Goal: Task Accomplishment & Management: Use online tool/utility

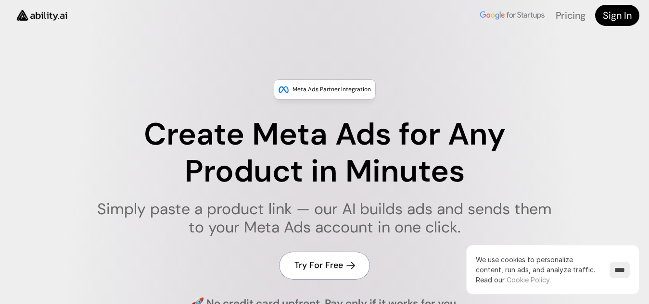
click at [318, 263] on h4 "Try For Free" at bounding box center [318, 266] width 49 height 12
click at [313, 267] on h4 "Try For Free" at bounding box center [318, 266] width 49 height 12
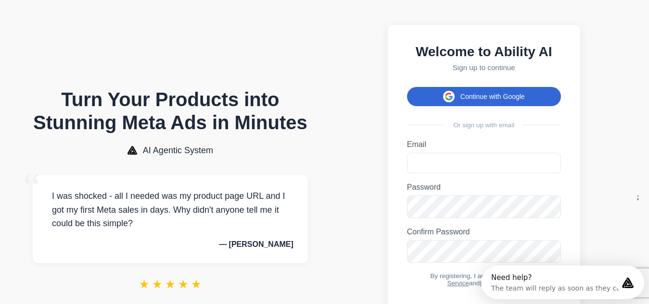
click at [515, 104] on button "Continue with Google" at bounding box center [484, 96] width 154 height 19
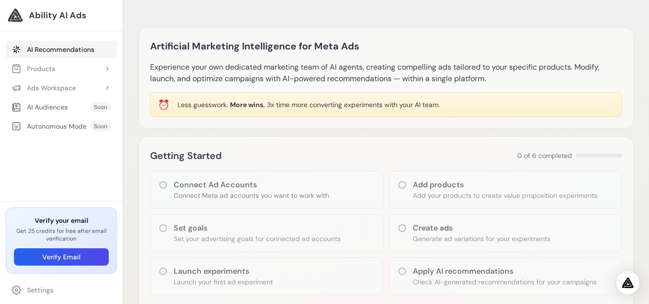
click at [78, 54] on link "AI Recommendations" at bounding box center [61, 49] width 111 height 17
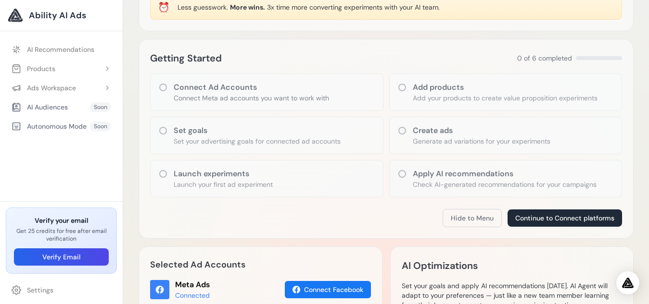
scroll to position [99, 0]
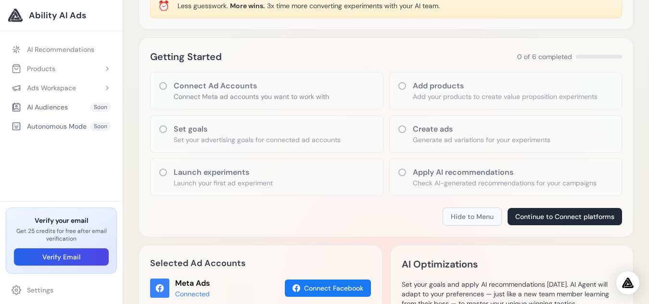
click at [472, 218] on button "Hide to Menu" at bounding box center [471, 217] width 59 height 18
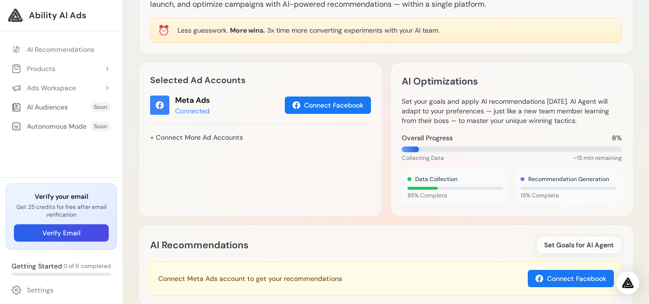
scroll to position [0, 0]
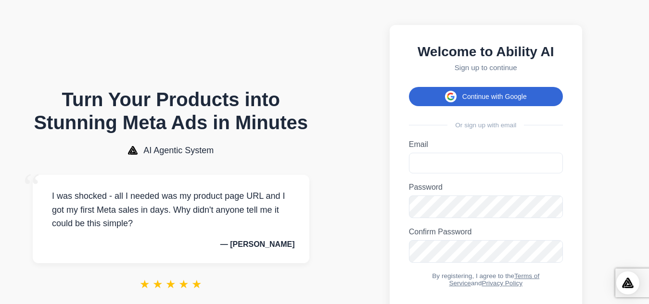
click at [489, 101] on button "Continue with Google" at bounding box center [486, 96] width 154 height 19
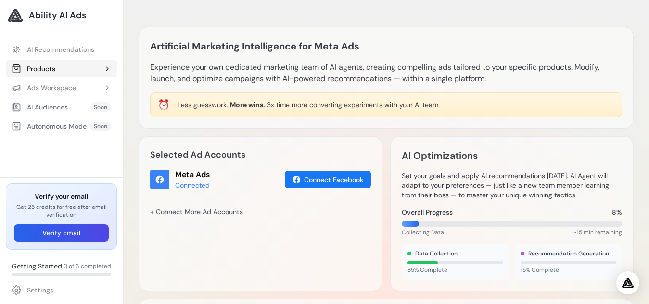
click at [89, 62] on button "Products" at bounding box center [61, 68] width 111 height 17
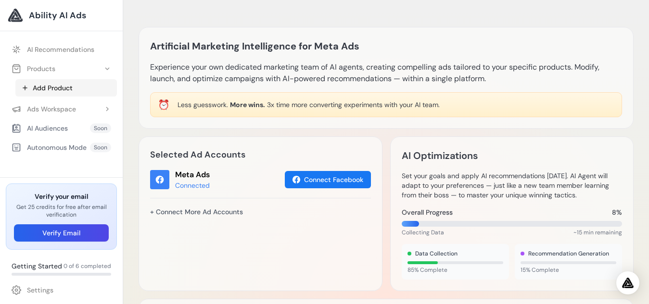
click at [60, 90] on link "Add Product" at bounding box center [65, 87] width 101 height 17
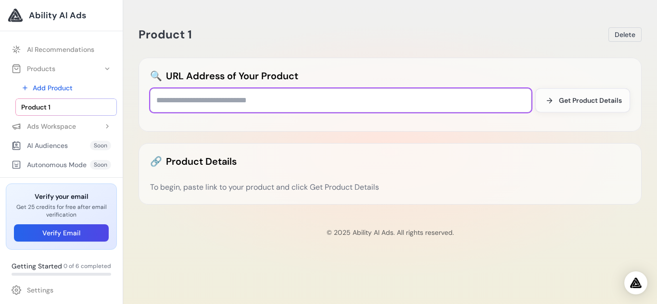
click at [373, 111] on input "text" at bounding box center [340, 100] width 381 height 24
paste input "**********"
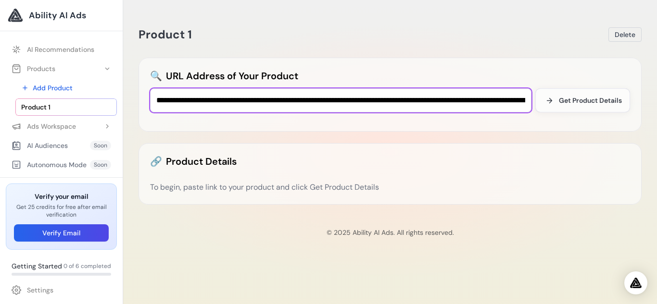
scroll to position [0, 3074]
type input "**********"
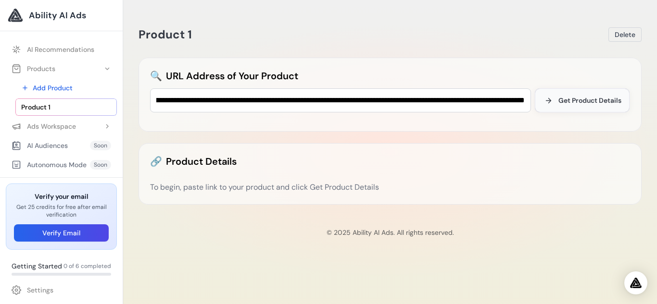
scroll to position [0, 0]
click at [581, 100] on span "Get Product Details" at bounding box center [589, 101] width 63 height 10
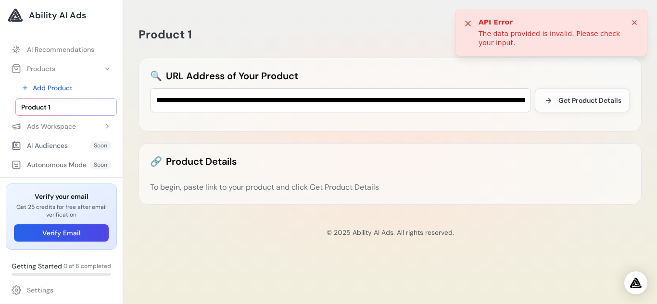
click at [63, 143] on div "AI Audiences" at bounding box center [40, 146] width 56 height 10
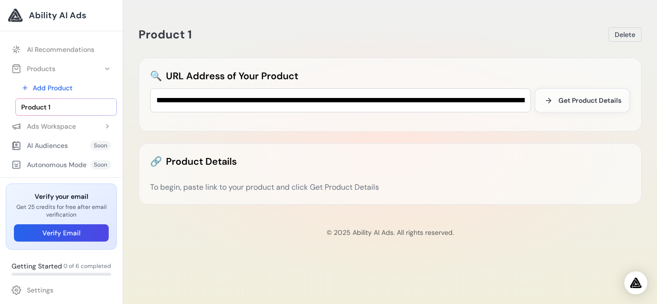
click at [63, 143] on div "AI Audiences" at bounding box center [40, 146] width 56 height 10
click at [58, 109] on link "Product 1" at bounding box center [65, 107] width 101 height 17
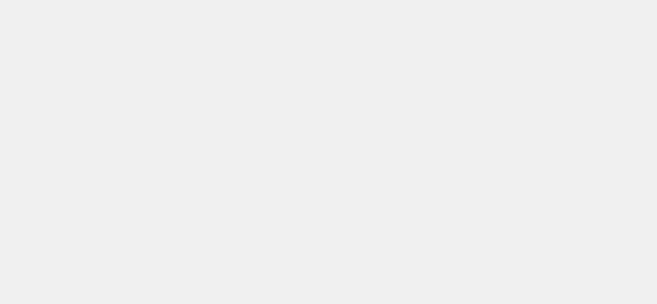
click at [46, 43] on body at bounding box center [328, 152] width 657 height 304
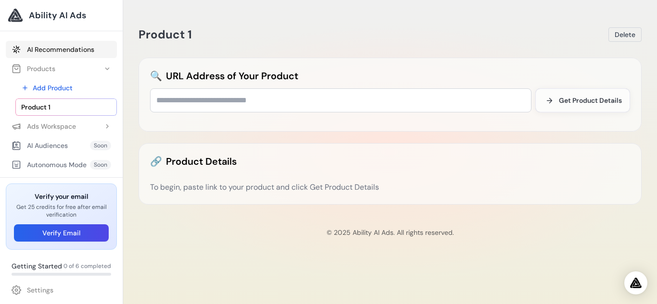
click at [60, 50] on link "AI Recommendations" at bounding box center [61, 49] width 111 height 17
